Goal: Task Accomplishment & Management: Manage account settings

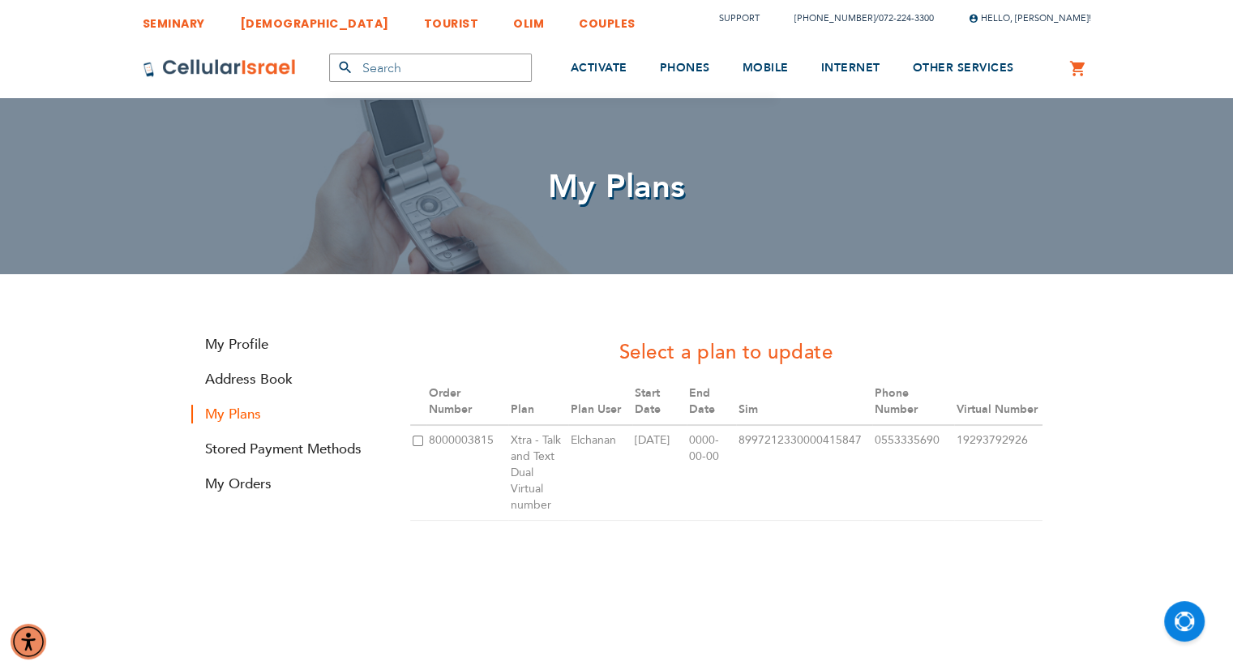
click at [420, 441] on input "checkbox" at bounding box center [418, 440] width 11 height 11
checkbox input "true"
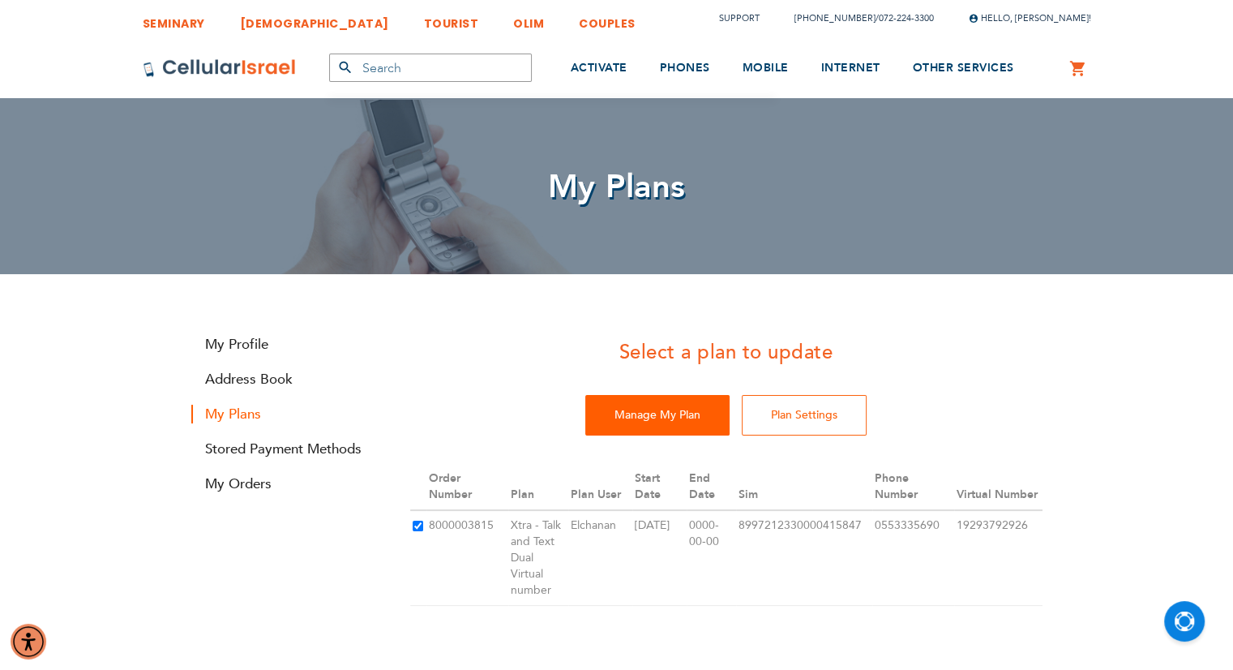
click at [674, 423] on input "Manage My Plan" at bounding box center [657, 415] width 144 height 41
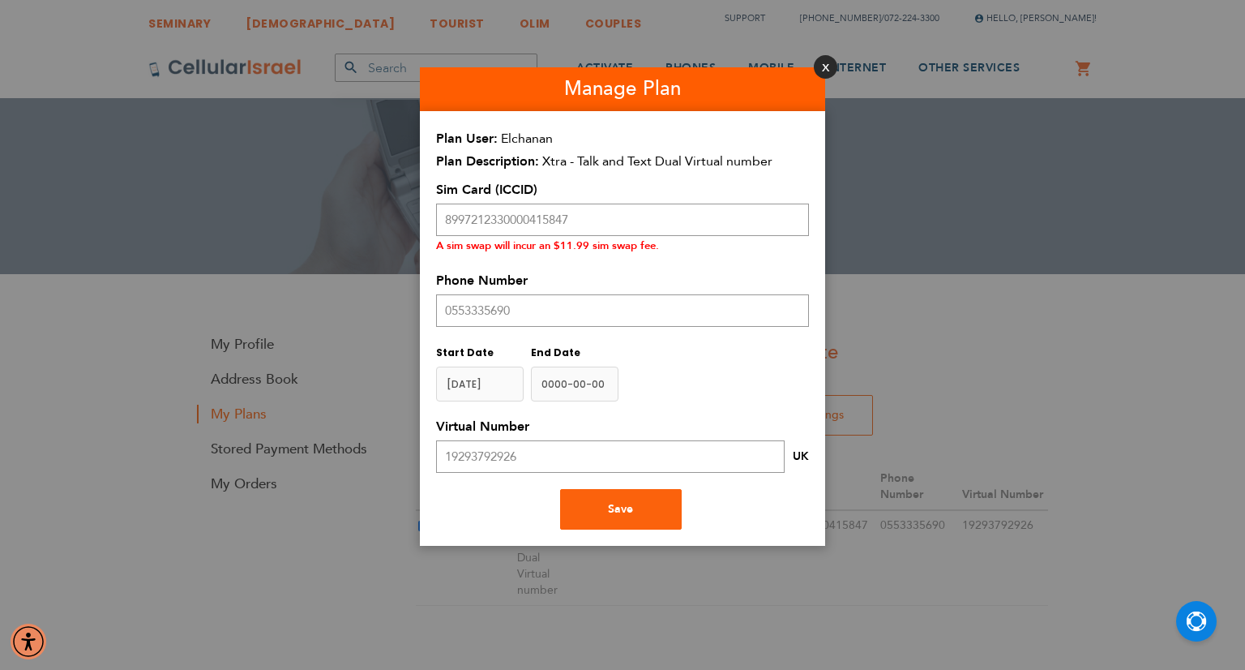
click at [821, 69] on button "Close" at bounding box center [826, 67] width 24 height 24
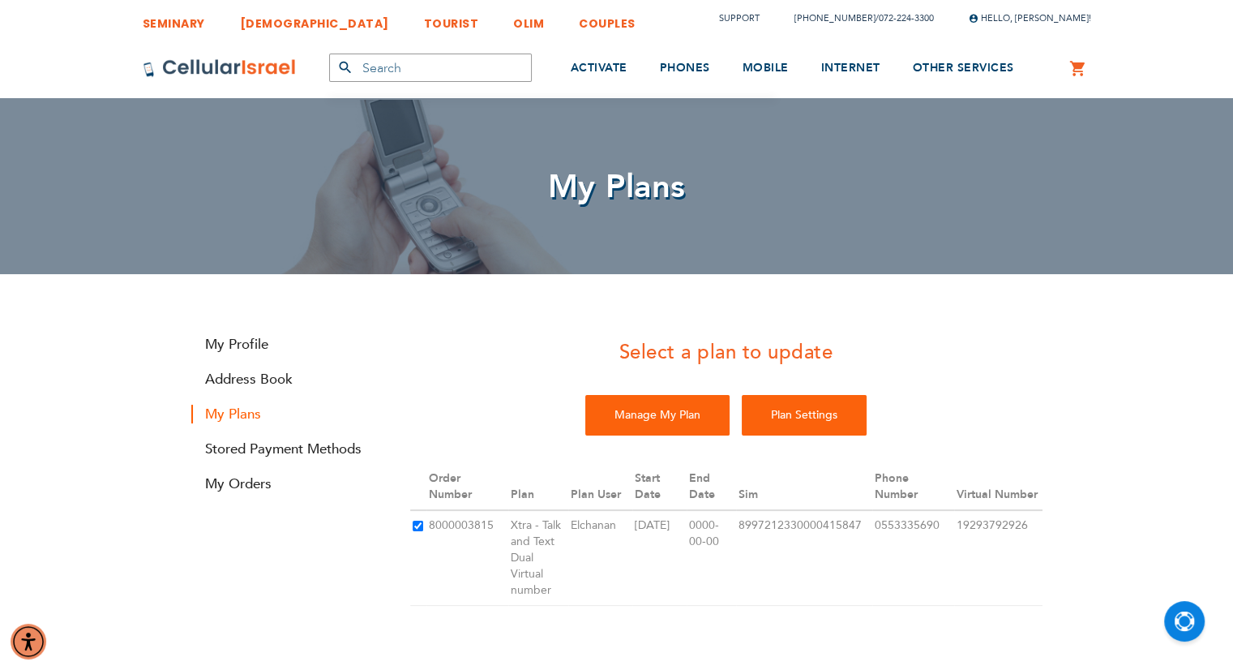
click at [804, 419] on input "Plan Settings" at bounding box center [804, 415] width 125 height 41
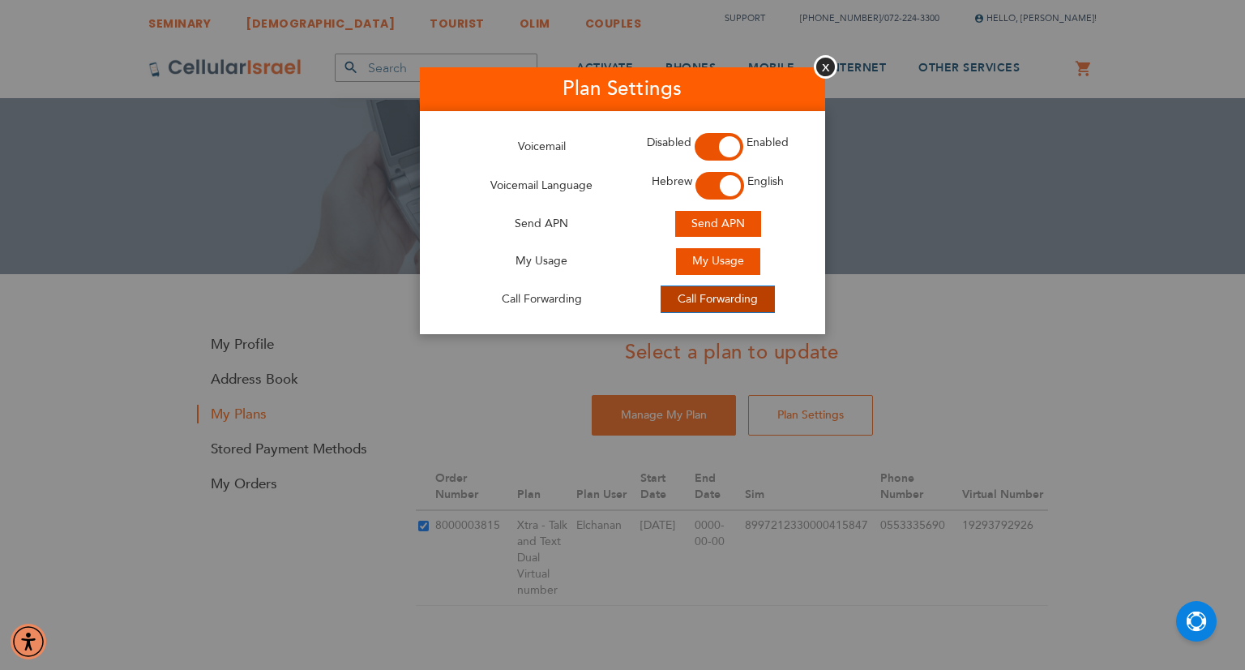
click at [733, 299] on span "Call Forwarding" at bounding box center [718, 298] width 80 height 15
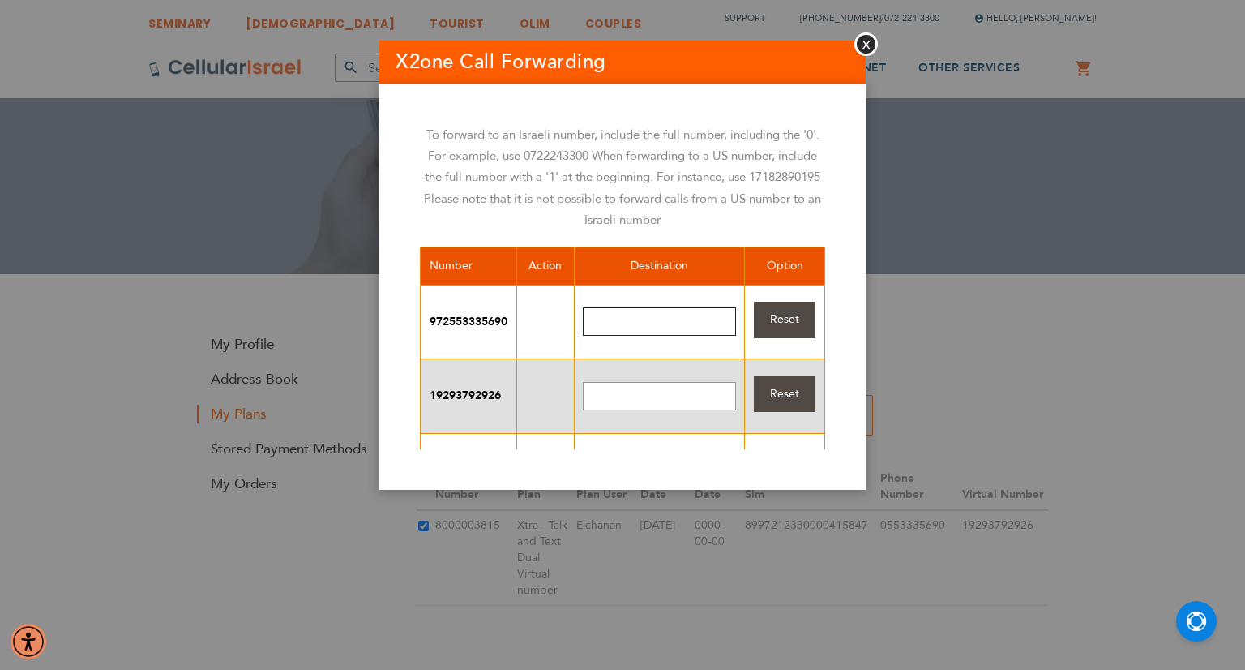
click at [647, 324] on input "text" at bounding box center [659, 321] width 153 height 28
type input "18482025841"
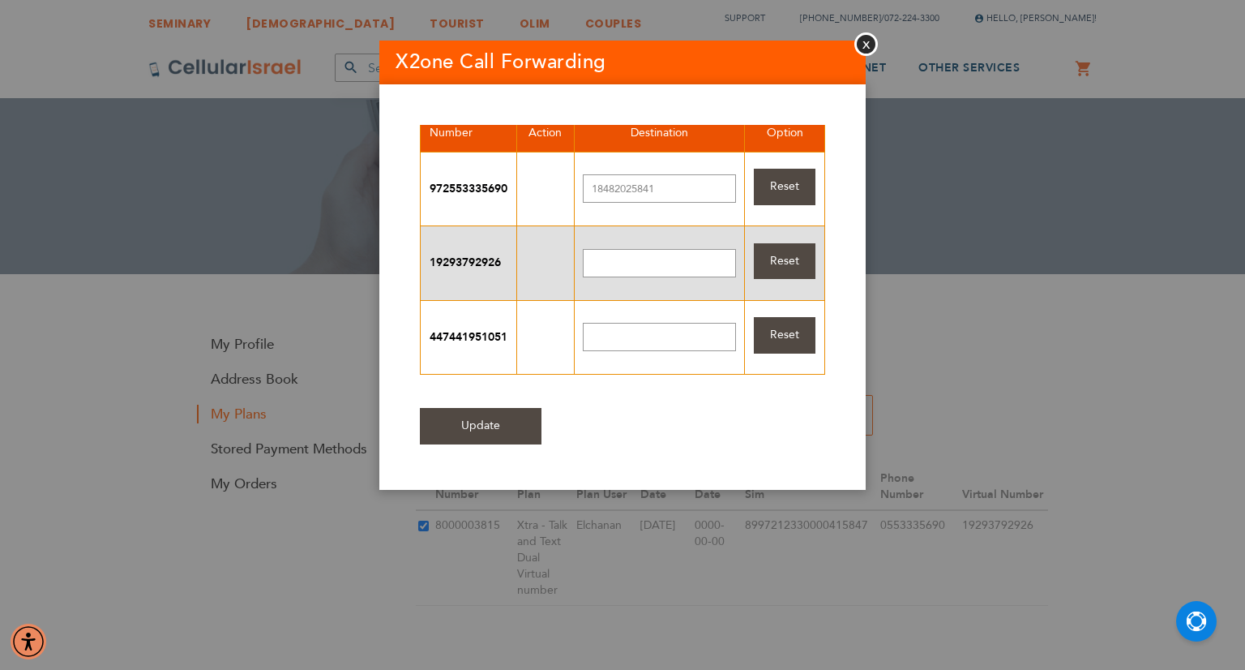
scroll to position [152, 0]
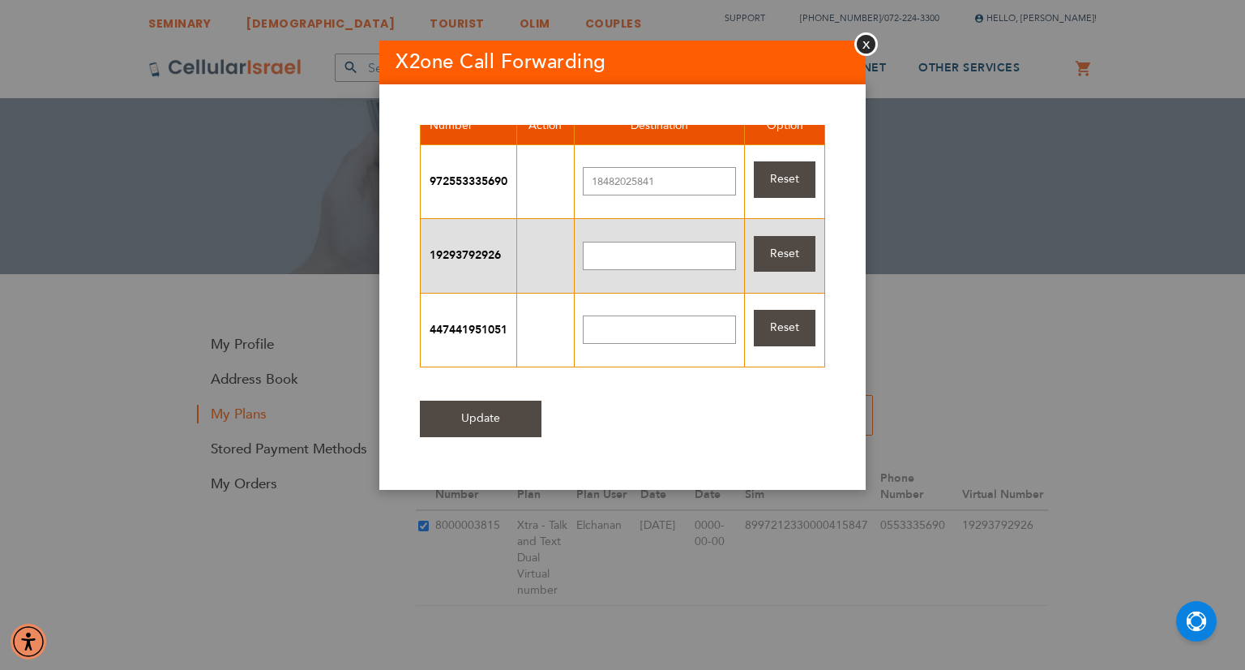
click at [456, 400] on input "Update" at bounding box center [481, 418] width 122 height 36
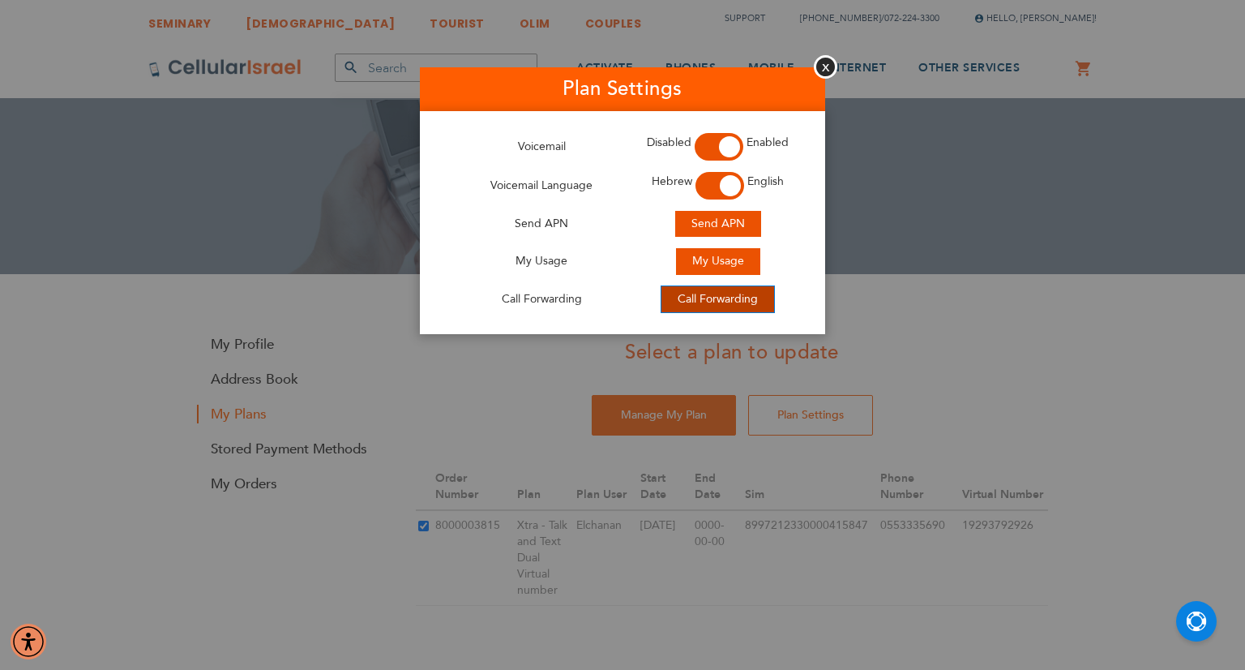
click at [702, 296] on span "Call Forwarding" at bounding box center [718, 298] width 80 height 15
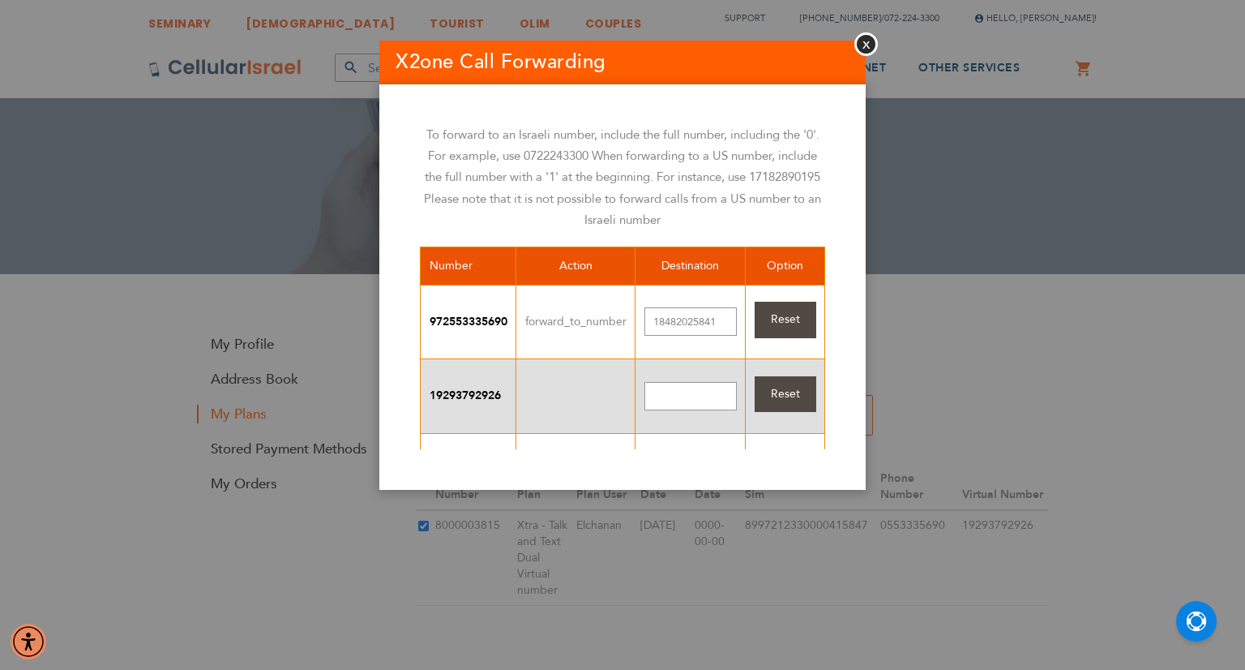
click at [785, 318] on span "Reset" at bounding box center [785, 318] width 29 height 15
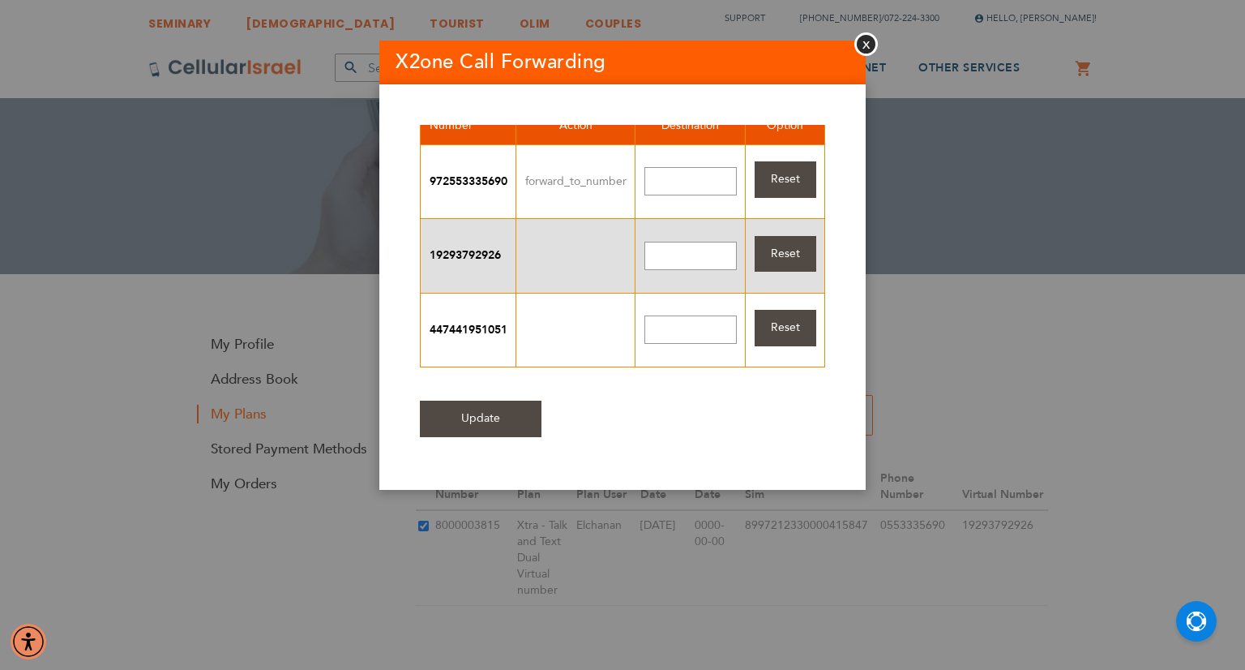
click at [520, 400] on input "Update" at bounding box center [481, 418] width 122 height 36
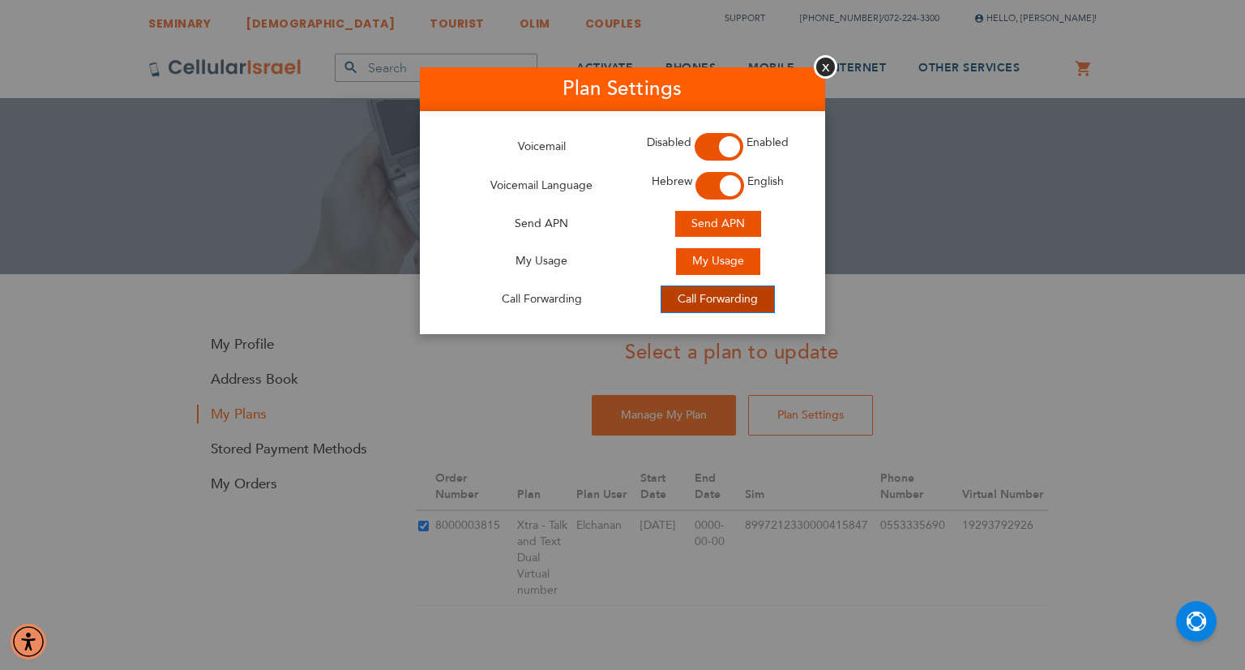
click at [717, 297] on span "Call Forwarding" at bounding box center [718, 298] width 80 height 15
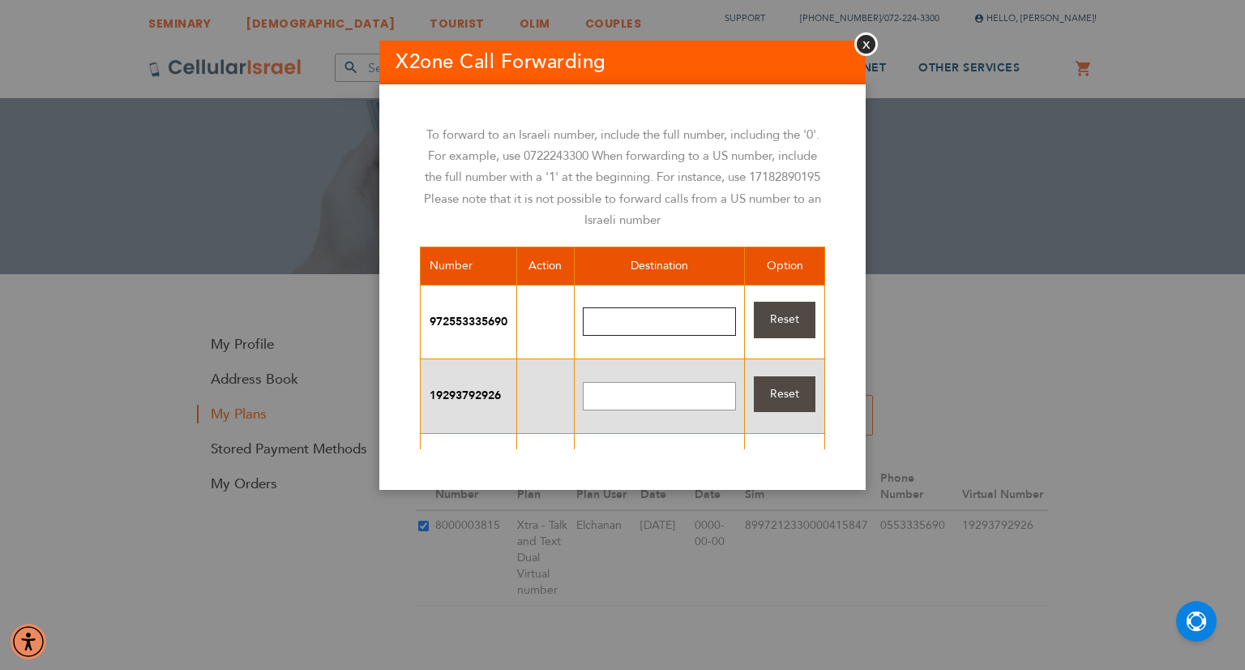
click at [608, 312] on input "text" at bounding box center [659, 321] width 153 height 28
type input "18482025841"
click at [771, 322] on span "Reset" at bounding box center [784, 318] width 29 height 15
click at [706, 328] on input "text" at bounding box center [659, 321] width 153 height 28
type input "18482025841"
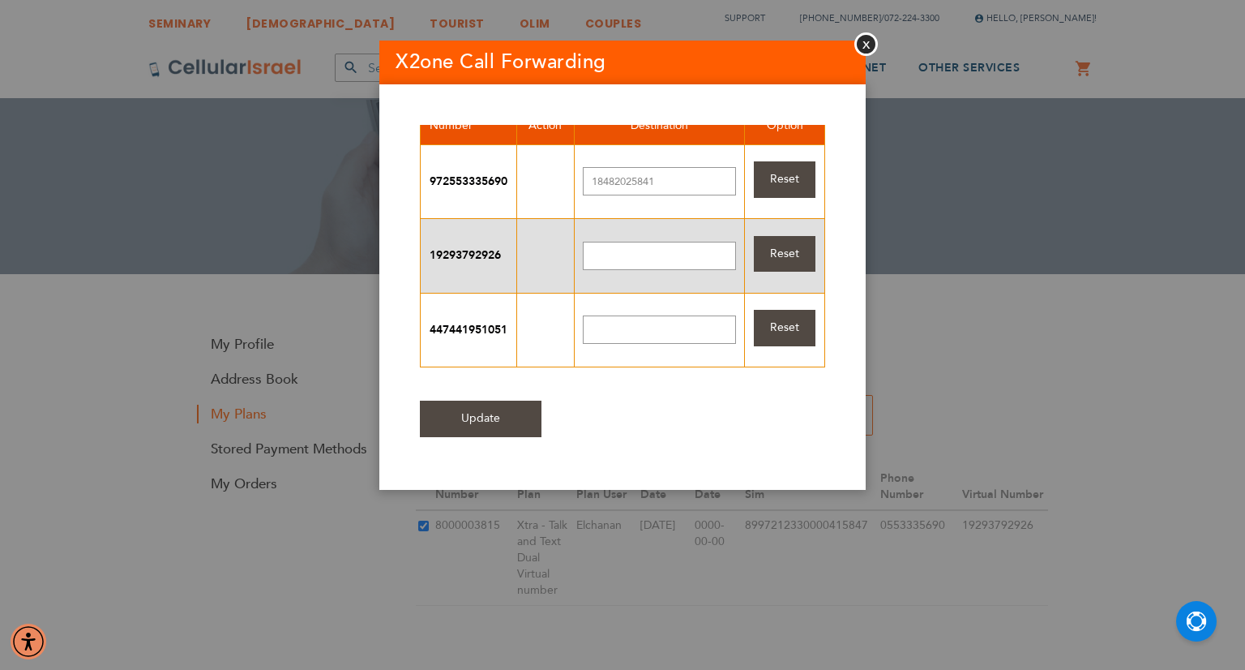
click at [471, 408] on input "Update" at bounding box center [481, 418] width 122 height 36
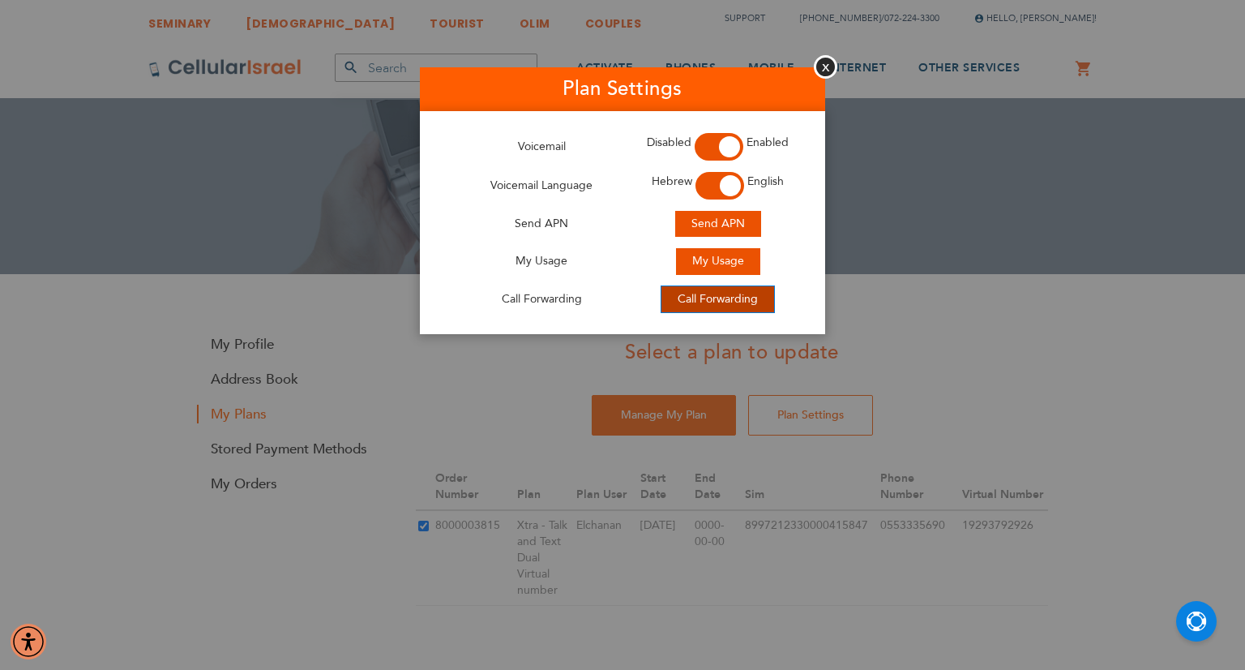
click at [700, 301] on span "Call Forwarding" at bounding box center [718, 298] width 80 height 15
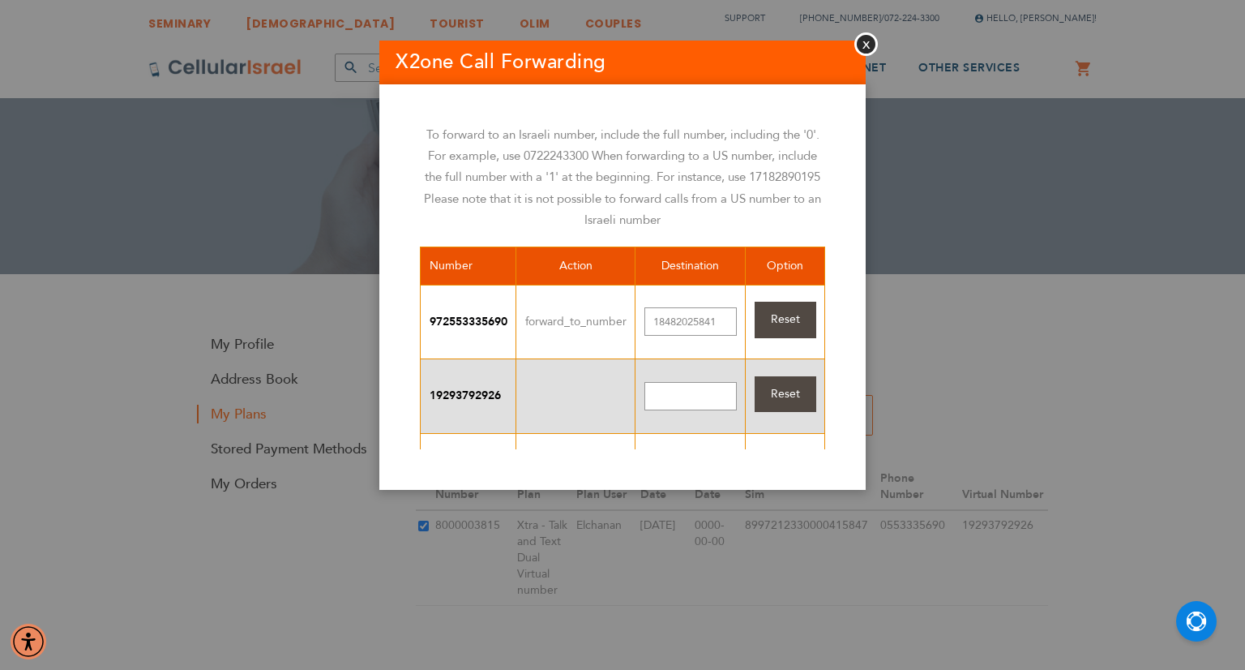
click at [771, 318] on span "Reset" at bounding box center [785, 318] width 29 height 15
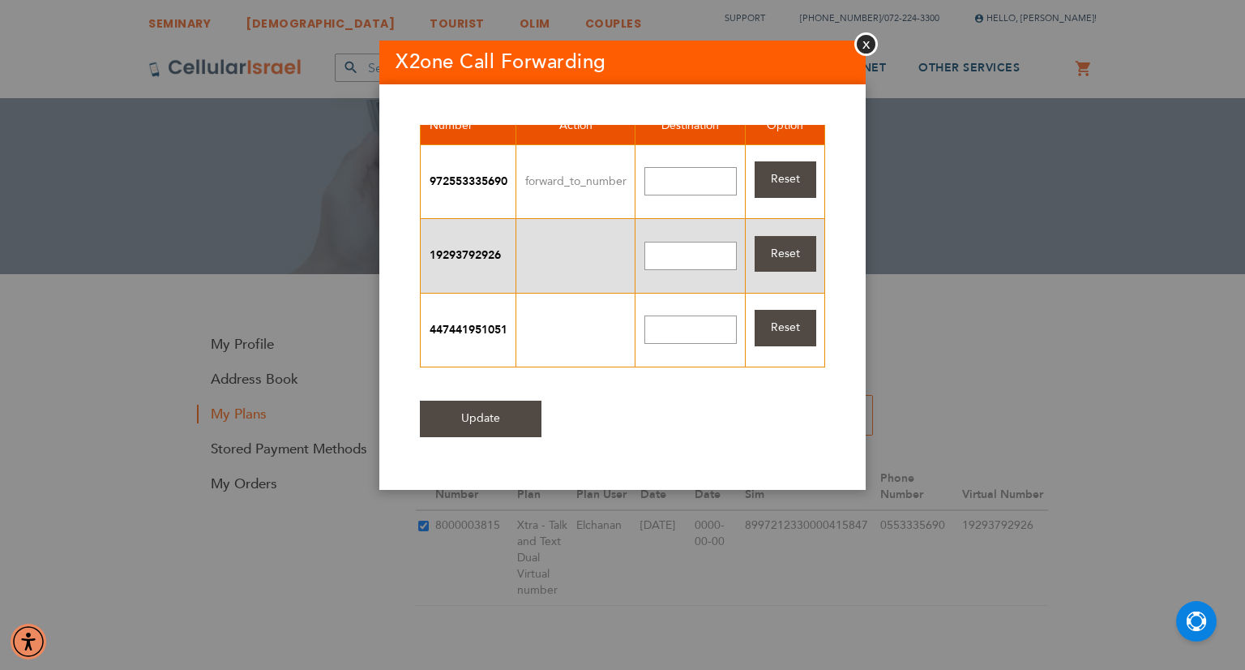
click at [432, 409] on input "Update" at bounding box center [481, 418] width 122 height 36
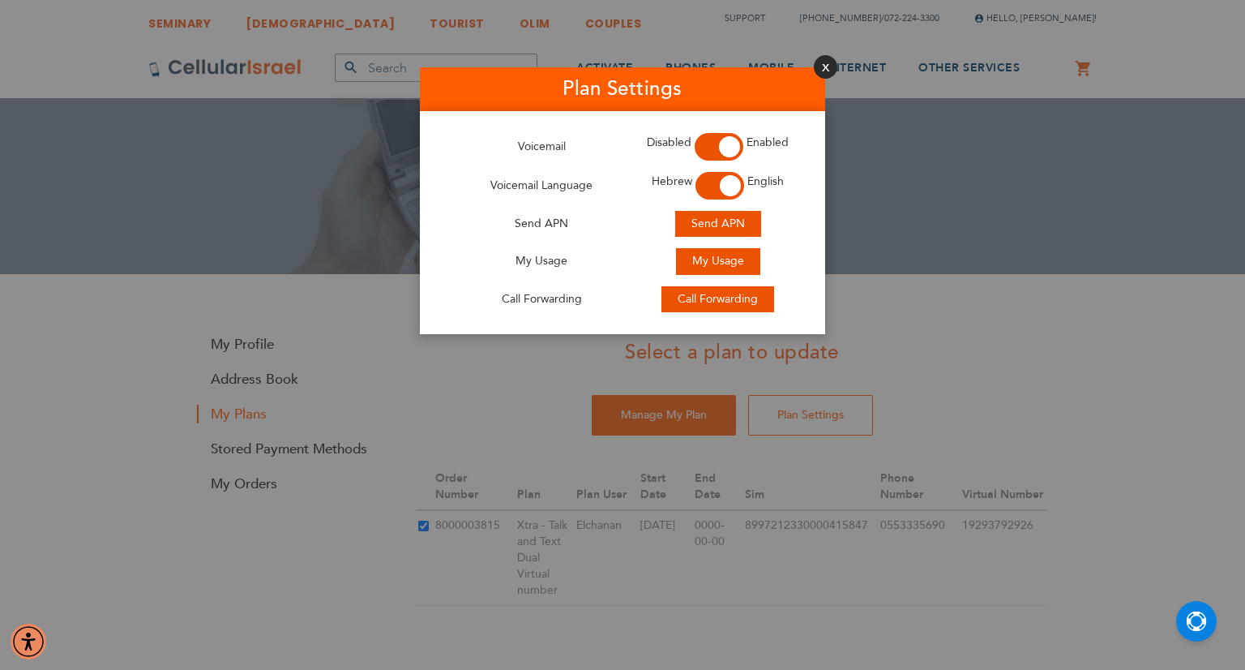
click at [824, 67] on button "Close" at bounding box center [826, 67] width 24 height 24
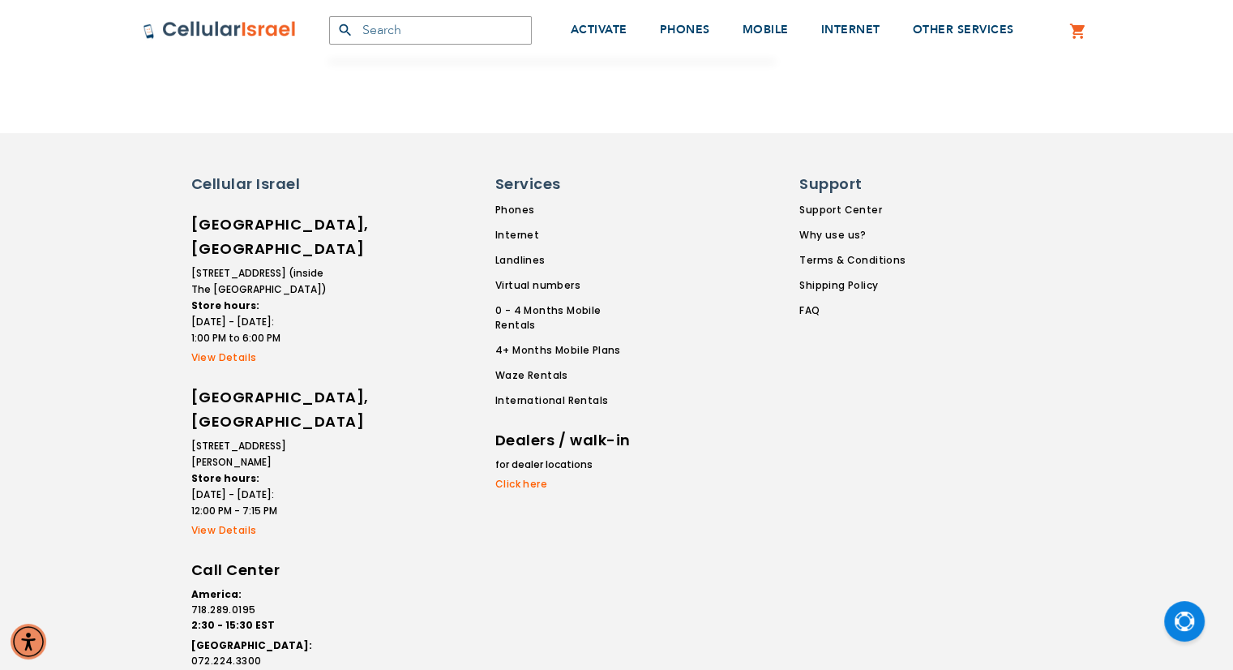
scroll to position [579, 0]
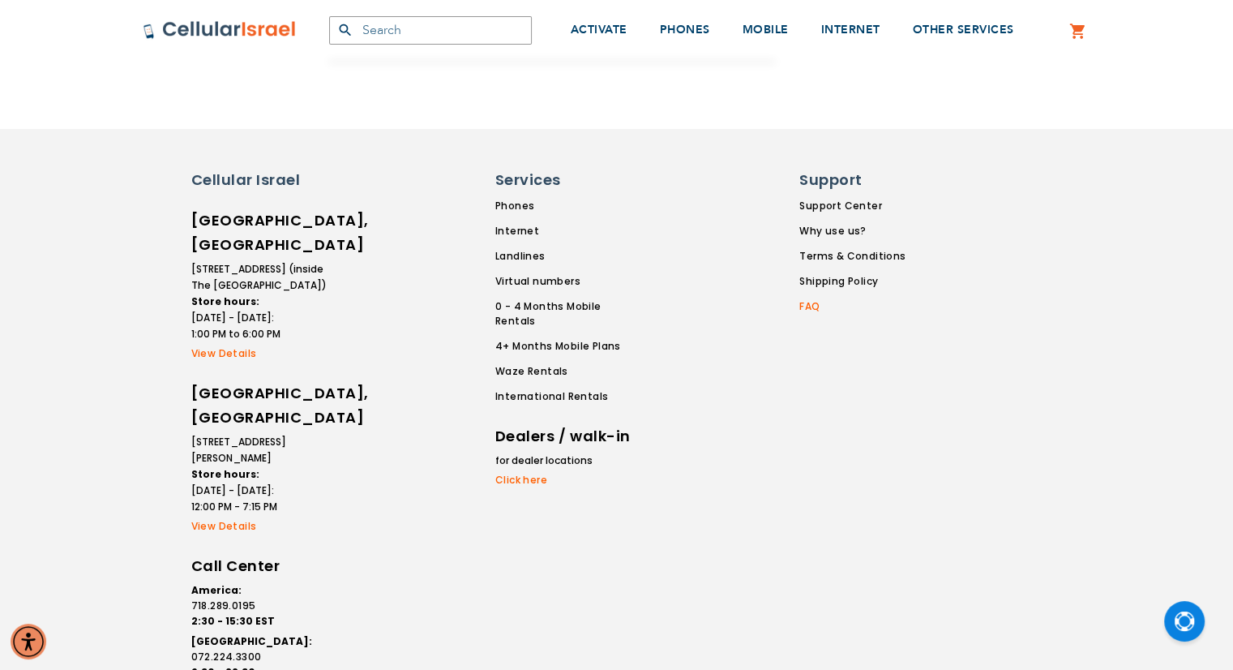
click at [820, 309] on link "FAQ" at bounding box center [852, 306] width 106 height 15
